Goal: Task Accomplishment & Management: Manage account settings

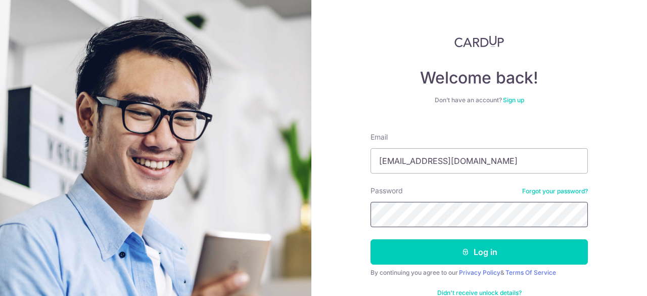
click at [370, 239] on button "Log in" at bounding box center [478, 251] width 217 height 25
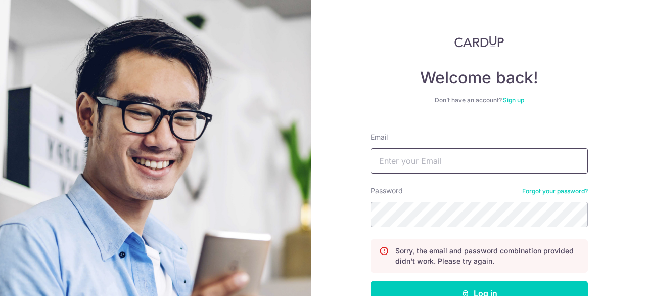
click at [444, 171] on input "Email" at bounding box center [478, 160] width 217 height 25
type input "[EMAIL_ADDRESS][DOMAIN_NAME]"
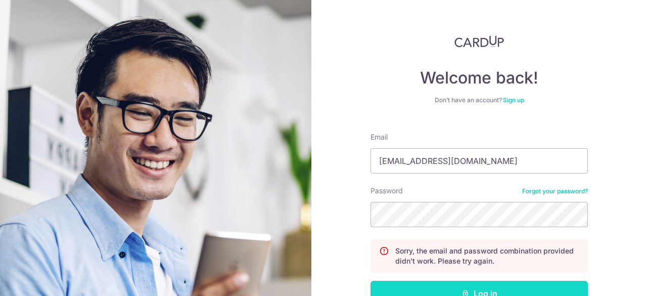
click at [510, 282] on button "Log in" at bounding box center [478, 292] width 217 height 25
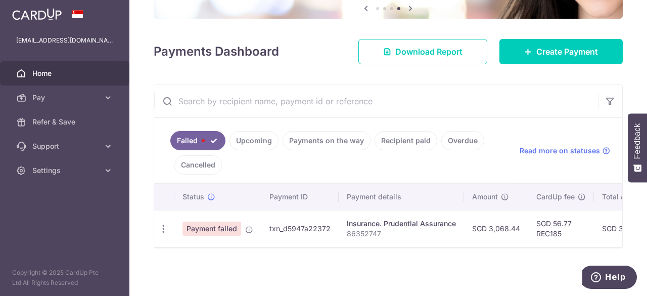
click at [225, 226] on span "Payment failed" at bounding box center [211, 228] width 59 height 14
click at [431, 241] on td "Insurance. Prudential Assurance 86352747" at bounding box center [400, 228] width 125 height 37
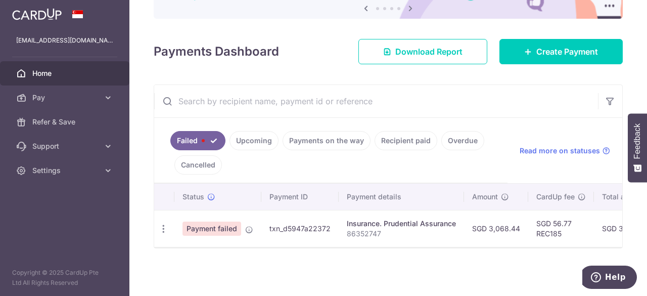
click at [387, 220] on div "Insurance. Prudential Assurance" at bounding box center [401, 223] width 109 height 10
click at [57, 89] on link "Pay" at bounding box center [64, 97] width 129 height 24
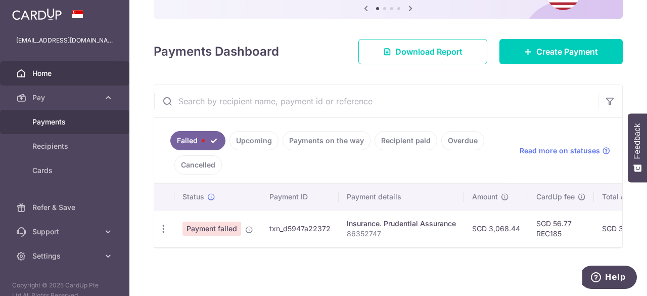
click at [55, 122] on span "Payments" at bounding box center [65, 122] width 67 height 10
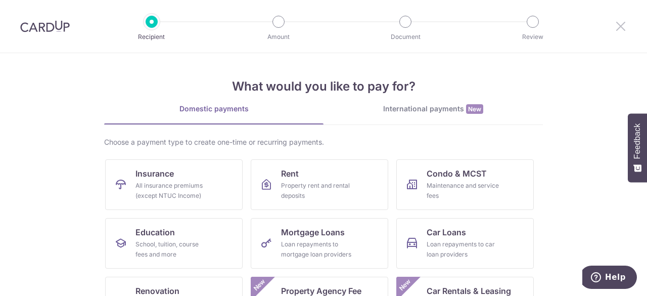
click at [614, 26] on icon at bounding box center [620, 26] width 12 height 13
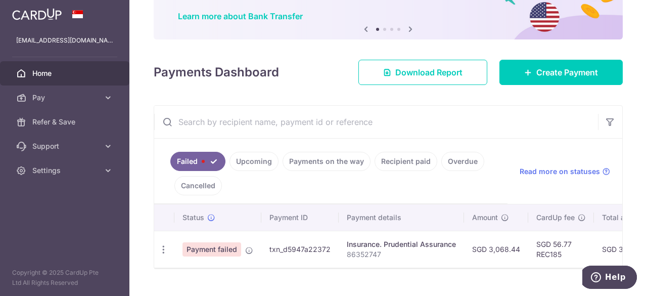
scroll to position [101, 0]
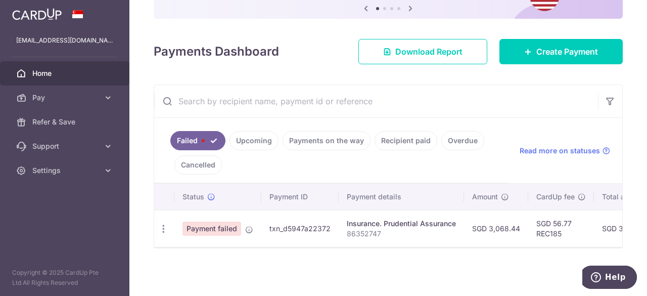
click at [389, 218] on div "Insurance. Prudential Assurance" at bounding box center [401, 223] width 109 height 10
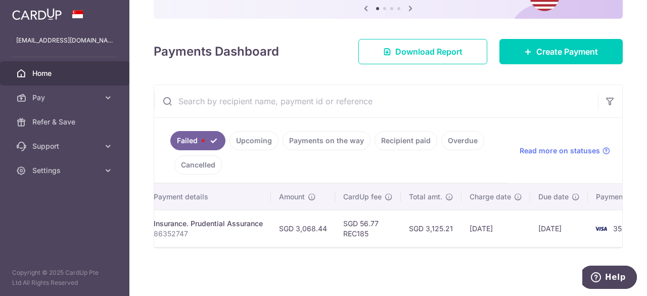
scroll to position [0, 235]
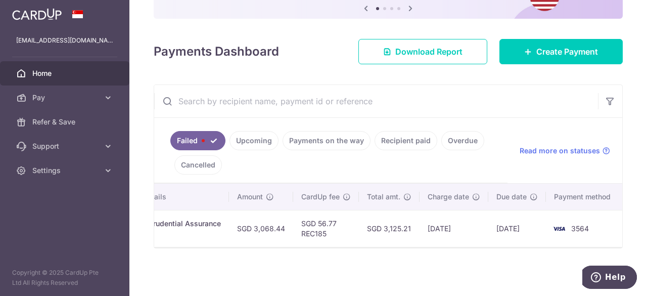
click at [325, 240] on td "SGD 56.77 REC185" at bounding box center [326, 228] width 66 height 37
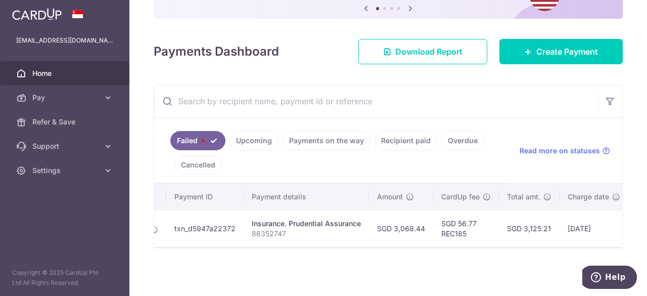
scroll to position [0, 41]
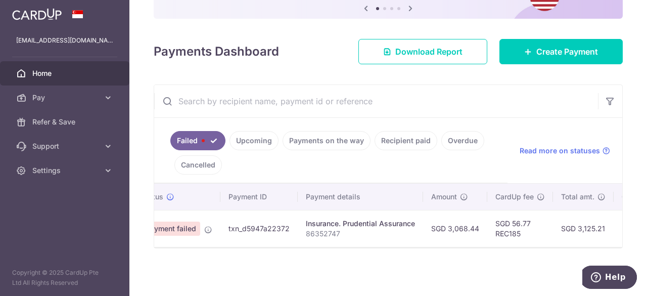
click at [199, 241] on td "Payment failed" at bounding box center [176, 228] width 87 height 37
drag, startPoint x: 197, startPoint y: 248, endPoint x: 188, endPoint y: 248, distance: 8.6
click at [188, 248] on div at bounding box center [388, 247] width 468 height 1
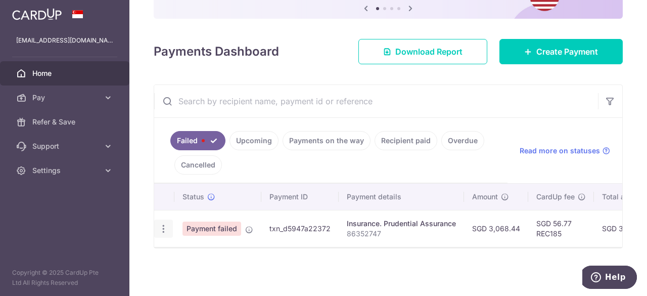
click at [159, 229] on icon "button" at bounding box center [163, 228] width 11 height 11
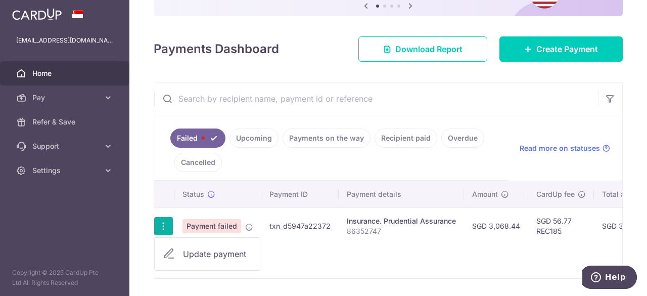
click at [198, 256] on span "Update payment" at bounding box center [217, 254] width 69 height 12
radio input "true"
type input "3,068.44"
type input "86352747"
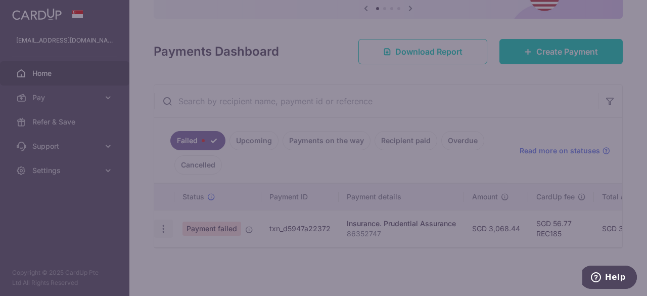
type input "REC185"
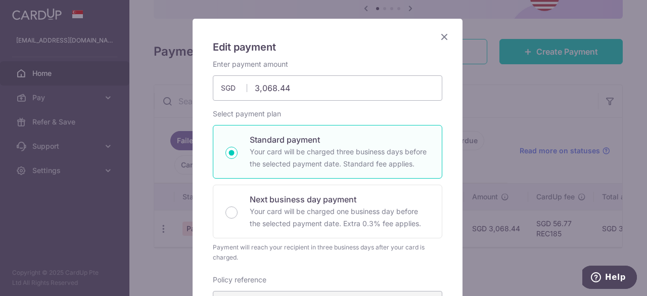
scroll to position [10, 0]
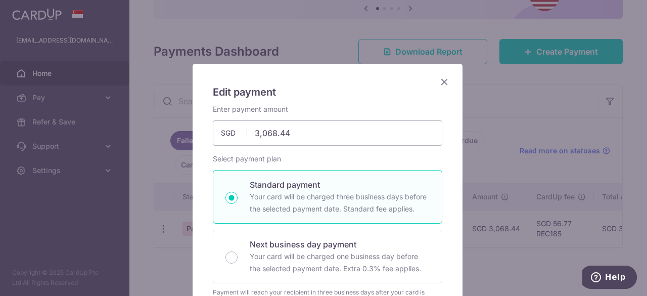
click at [444, 81] on icon "Close" at bounding box center [444, 81] width 12 height 13
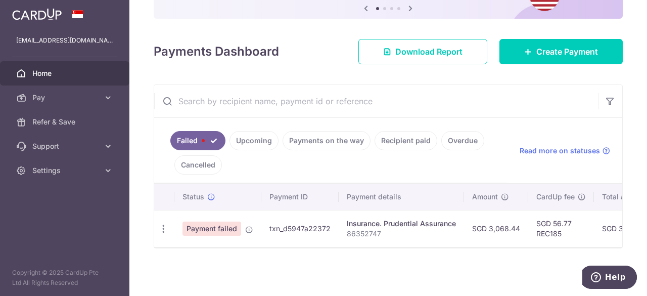
click at [265, 138] on link "Upcoming" at bounding box center [253, 140] width 49 height 19
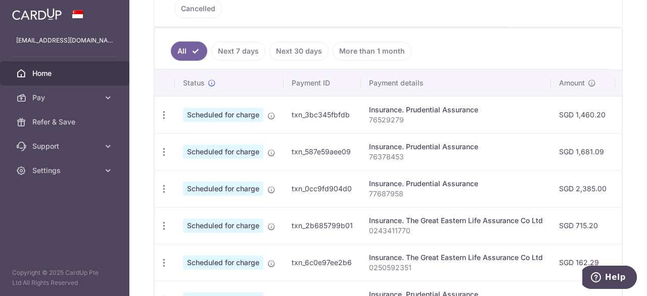
scroll to position [140, 0]
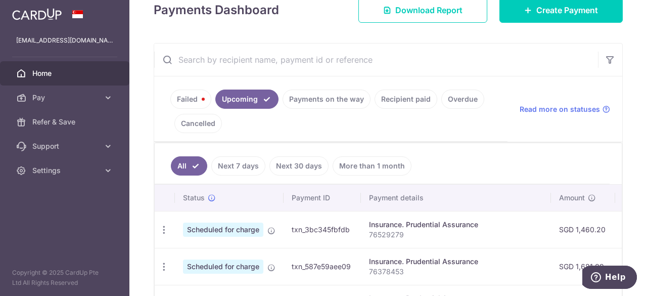
click at [191, 96] on link "Failed" at bounding box center [190, 98] width 41 height 19
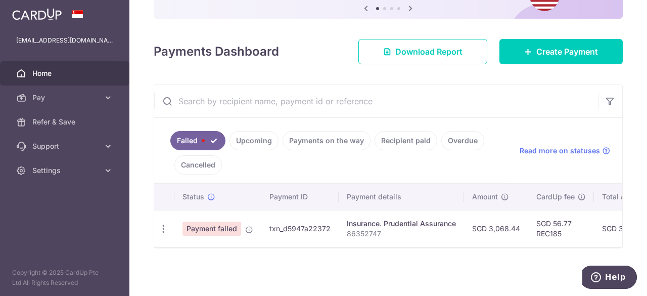
scroll to position [101, 0]
click at [243, 223] on td "Payment failed" at bounding box center [217, 228] width 87 height 37
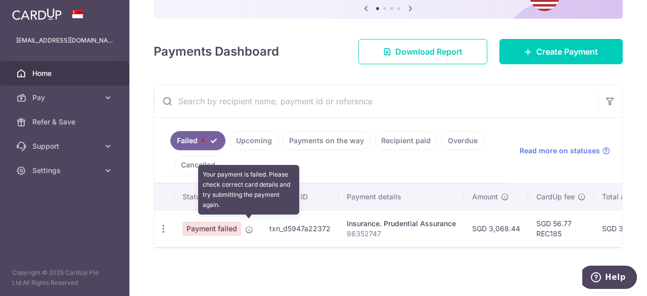
click at [246, 225] on icon at bounding box center [249, 229] width 8 height 8
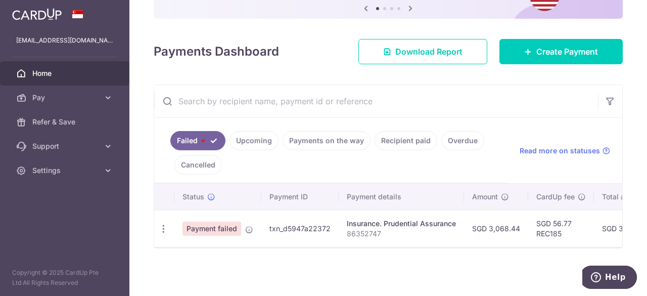
click at [378, 228] on p "86352747" at bounding box center [401, 233] width 109 height 10
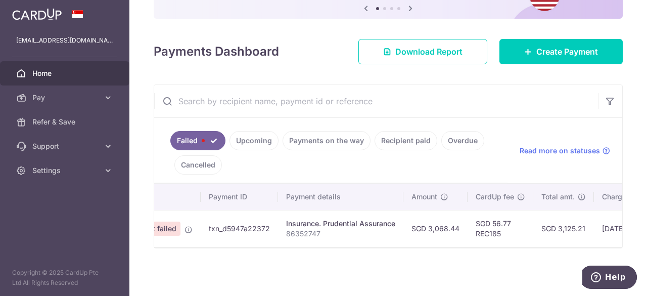
scroll to position [0, 45]
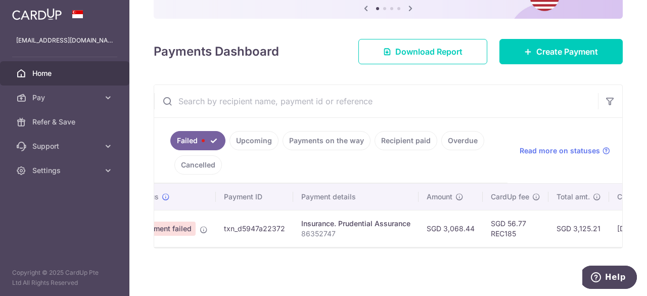
drag, startPoint x: 269, startPoint y: 238, endPoint x: 251, endPoint y: 239, distance: 18.2
click at [251, 239] on td "txn_d5947a22372" at bounding box center [254, 228] width 77 height 37
click at [270, 222] on td "txn_d5947a22372" at bounding box center [254, 228] width 77 height 37
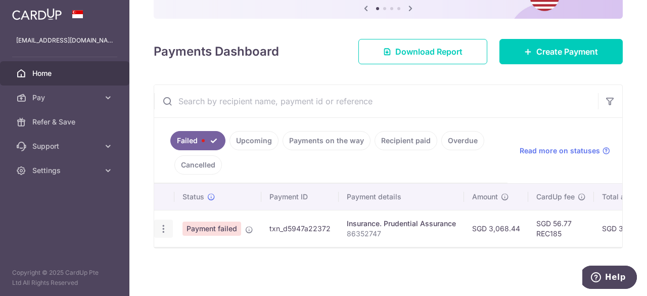
click at [163, 228] on icon "button" at bounding box center [163, 228] width 11 height 11
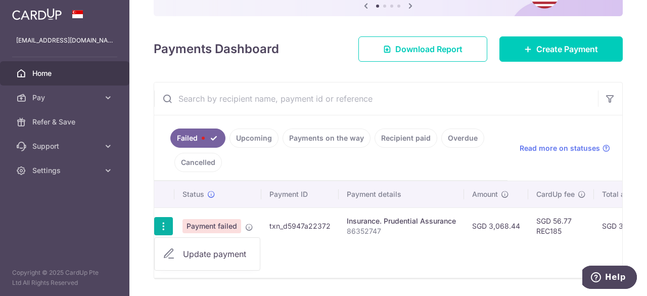
click at [187, 255] on span "Update payment" at bounding box center [217, 254] width 69 height 12
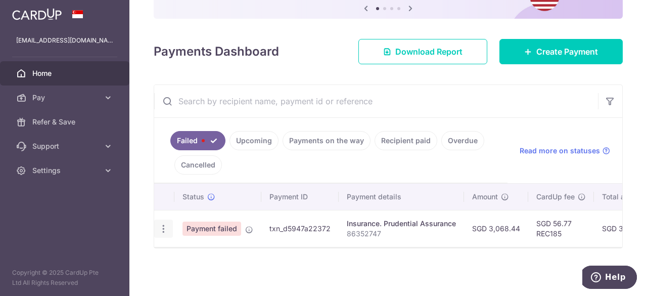
radio input "true"
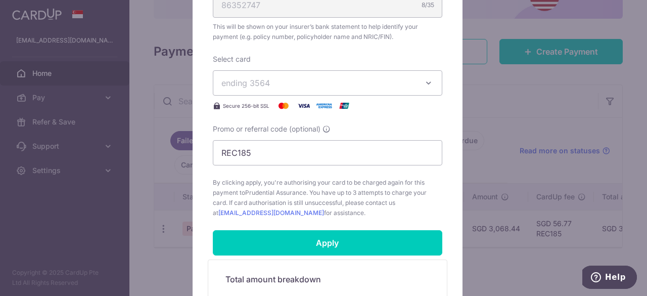
scroll to position [380, 0]
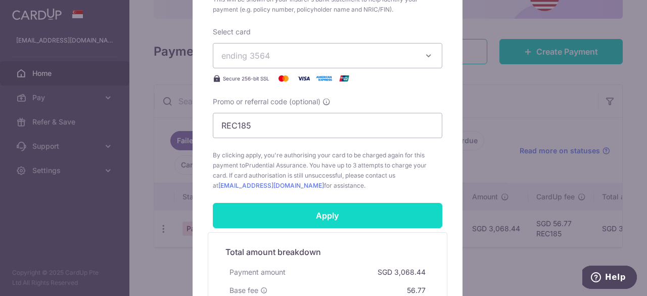
click at [340, 213] on input "Apply" at bounding box center [327, 215] width 229 height 25
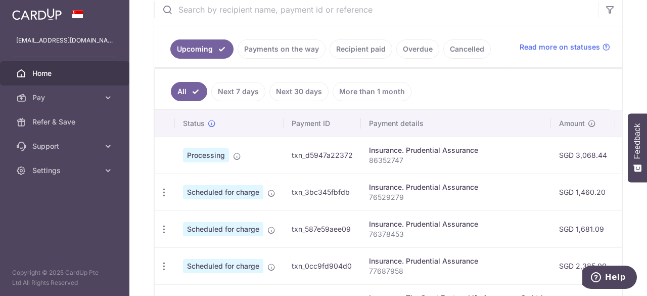
scroll to position [189, 0]
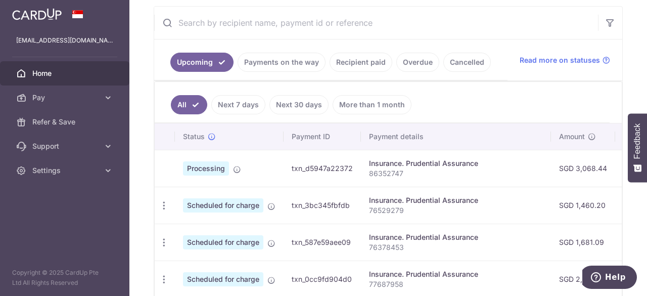
click at [51, 78] on link "Home" at bounding box center [64, 73] width 129 height 24
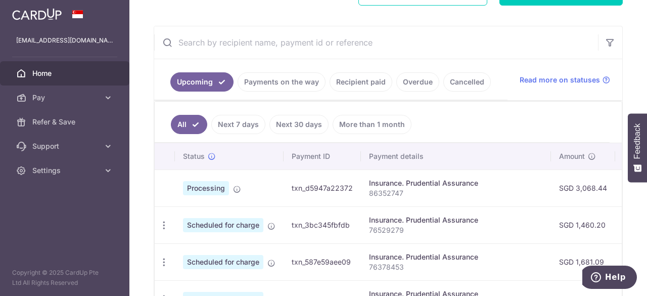
scroll to position [178, 0]
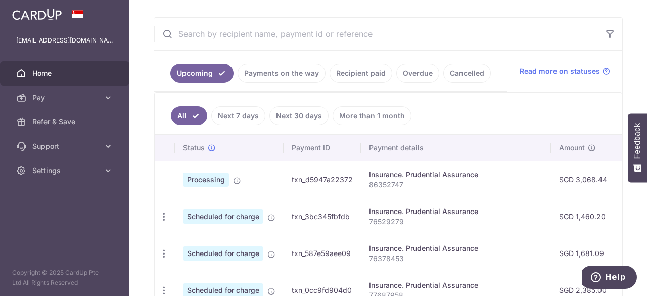
click at [45, 76] on span "Home" at bounding box center [65, 73] width 67 height 10
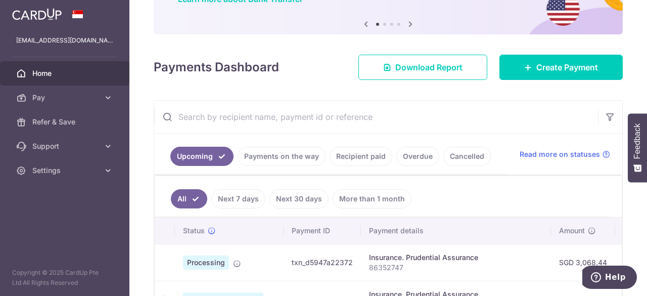
scroll to position [112, 0]
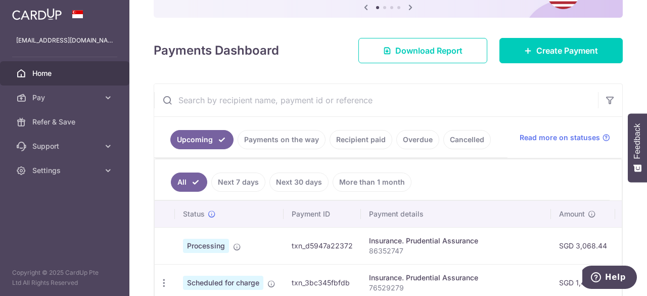
click at [241, 183] on link "Next 7 days" at bounding box center [238, 181] width 54 height 19
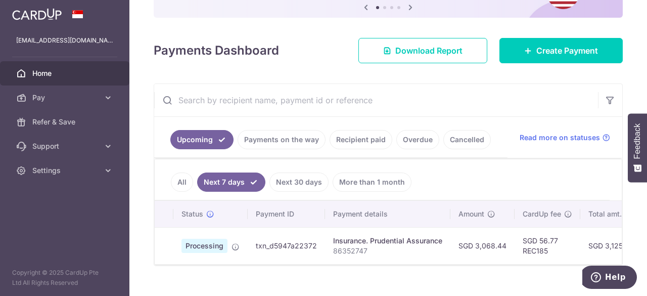
scroll to position [0, 0]
click at [591, 139] on span "Read more on statuses" at bounding box center [559, 137] width 80 height 10
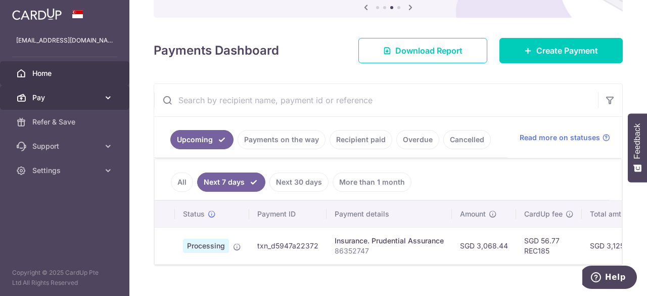
click at [50, 95] on span "Pay" at bounding box center [65, 97] width 67 height 10
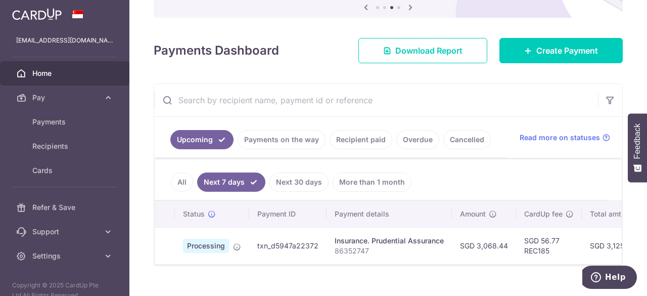
click at [53, 73] on span "Home" at bounding box center [65, 73] width 67 height 10
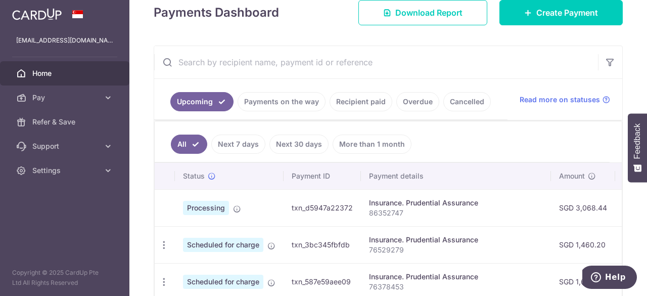
scroll to position [217, 0]
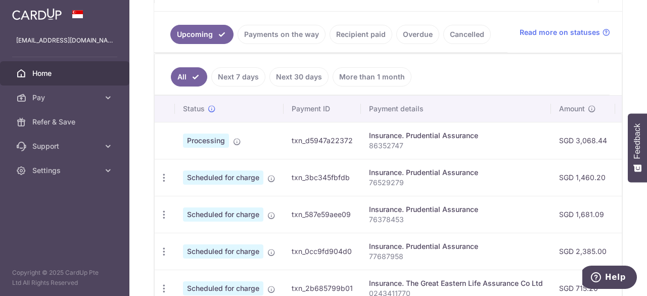
click at [248, 78] on link "Next 7 days" at bounding box center [238, 76] width 54 height 19
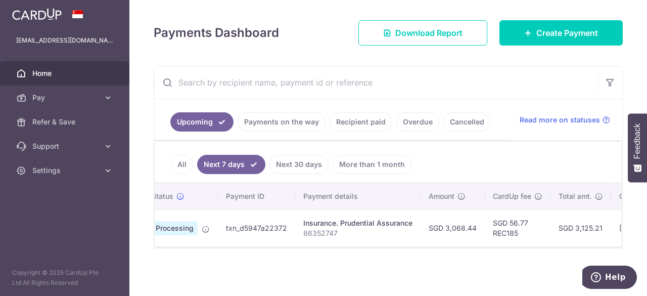
scroll to position [0, 0]
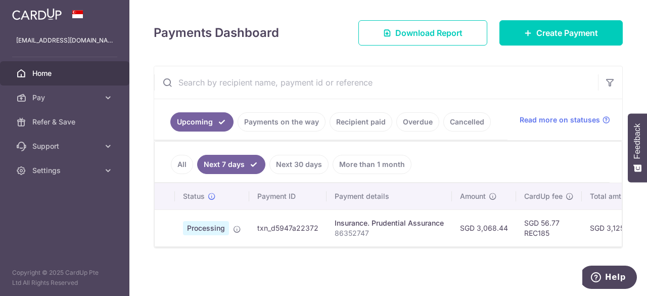
click at [59, 70] on span "Home" at bounding box center [65, 73] width 67 height 10
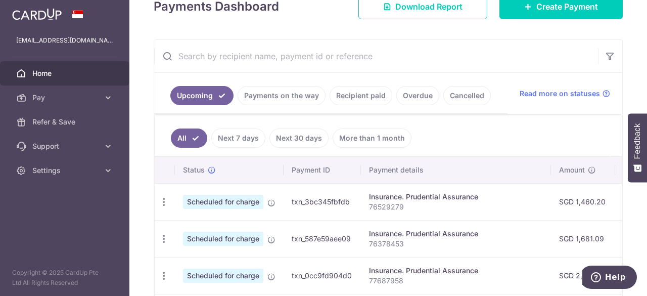
click at [256, 135] on link "Next 7 days" at bounding box center [238, 137] width 54 height 19
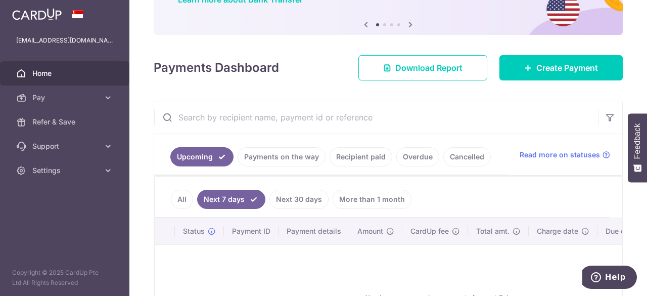
scroll to position [156, 0]
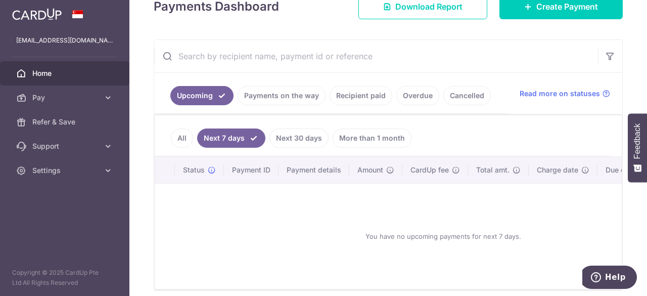
click at [351, 99] on link "Recipient paid" at bounding box center [360, 95] width 63 height 19
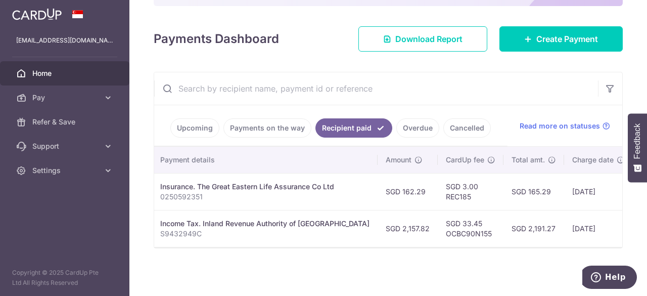
scroll to position [0, 0]
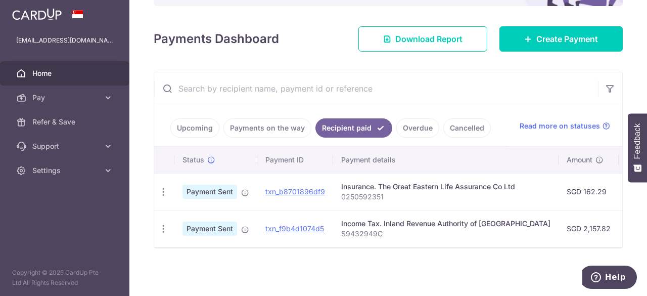
click at [283, 129] on link "Payments on the way" at bounding box center [267, 127] width 88 height 19
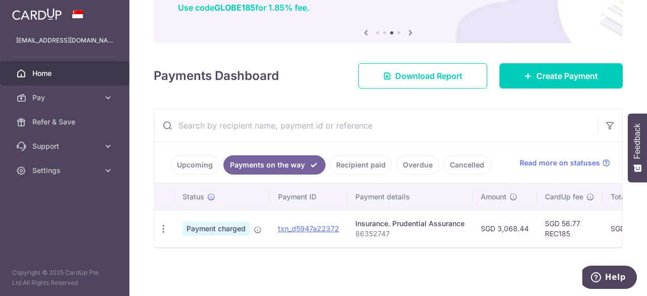
scroll to position [0, 244]
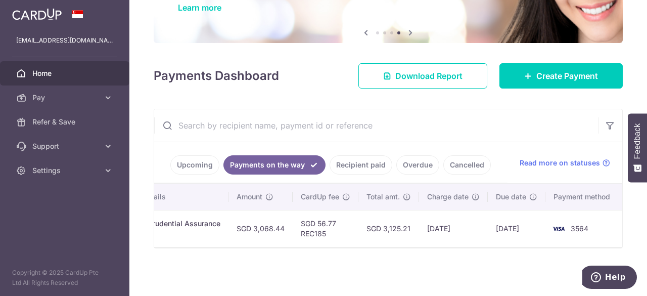
drag, startPoint x: 506, startPoint y: 241, endPoint x: 519, endPoint y: 241, distance: 13.1
click at [519, 241] on td "08/10/2025" at bounding box center [516, 228] width 58 height 37
click at [494, 230] on td "08/10/2025" at bounding box center [516, 228] width 58 height 37
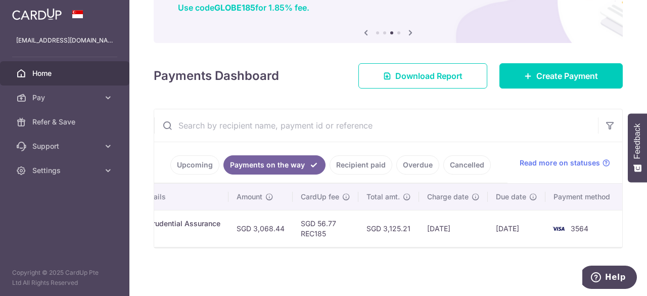
drag, startPoint x: 541, startPoint y: 240, endPoint x: 553, endPoint y: 244, distance: 12.1
click at [553, 244] on div "Status Payment ID Payment details Amount CardUp fee Total amt. Charge date Due …" at bounding box center [388, 214] width 468 height 63
click at [507, 259] on div "× Pause Schedule Pause all future payments in this series Pause just this one p…" at bounding box center [387, 148] width 517 height 296
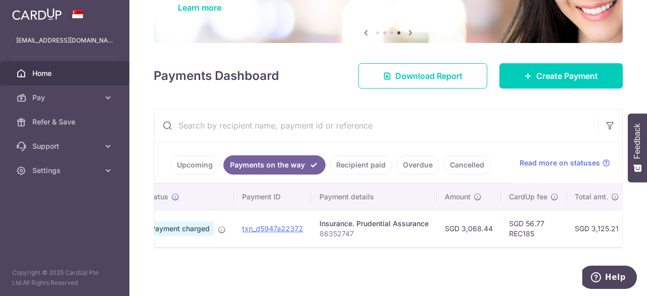
scroll to position [0, 0]
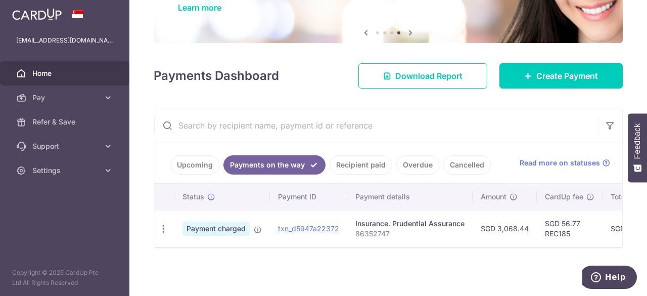
click at [204, 155] on link "Upcoming" at bounding box center [194, 164] width 49 height 19
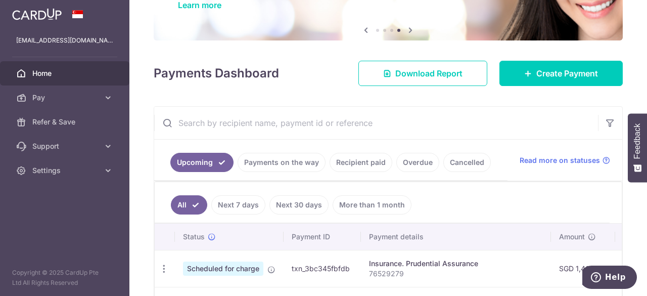
click at [264, 161] on link "Payments on the way" at bounding box center [281, 162] width 88 height 19
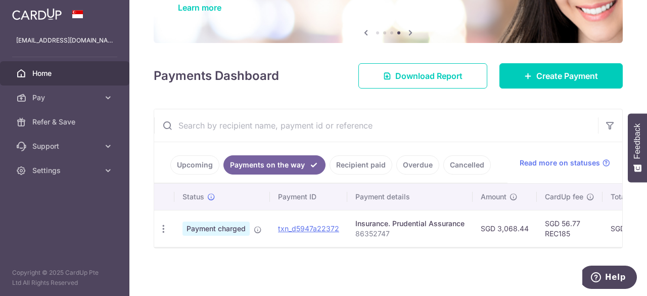
click at [332, 266] on div "× Pause Schedule Pause all future payments in this series Pause just this one p…" at bounding box center [387, 148] width 517 height 296
click at [303, 271] on div "× Pause Schedule Pause all future payments in this series Pause just this one p…" at bounding box center [387, 148] width 517 height 296
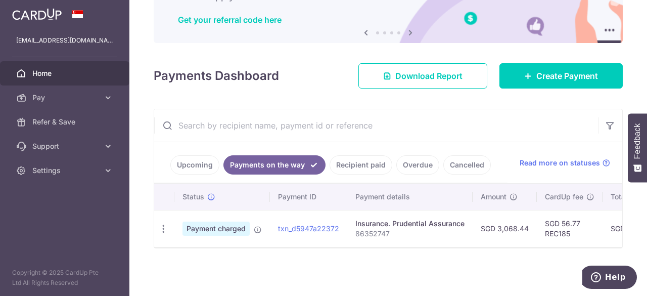
click at [46, 77] on span "Home" at bounding box center [65, 73] width 67 height 10
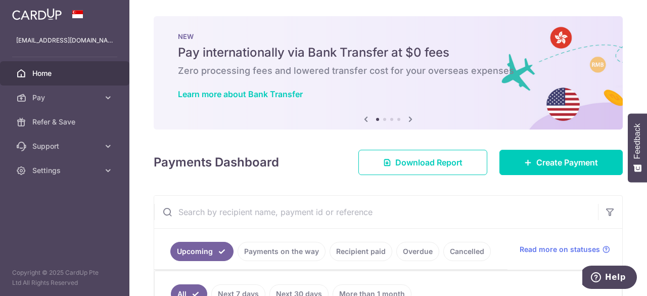
drag, startPoint x: 641, startPoint y: 82, endPoint x: 646, endPoint y: 84, distance: 5.9
click at [646, 84] on div "× Pause Schedule Pause all future payments in this series Pause just this one p…" at bounding box center [387, 148] width 517 height 296
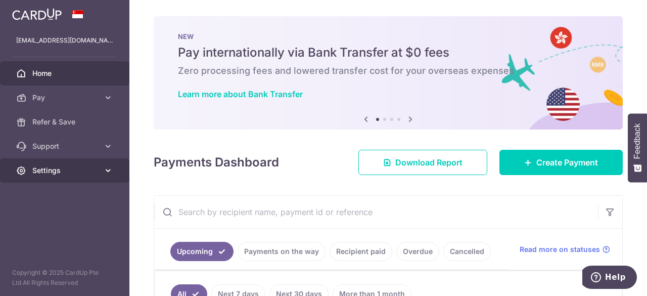
click at [58, 170] on span "Settings" at bounding box center [65, 170] width 67 height 10
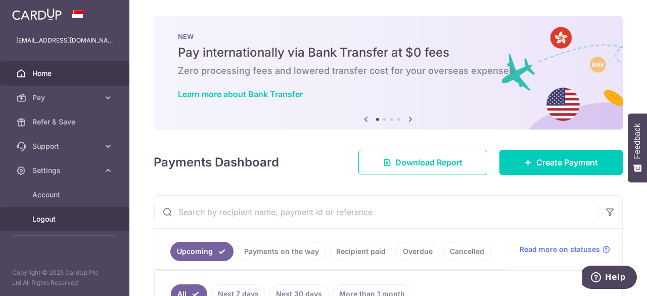
click at [55, 217] on span "Logout" at bounding box center [65, 219] width 67 height 10
